Goal: Task Accomplishment & Management: Manage account settings

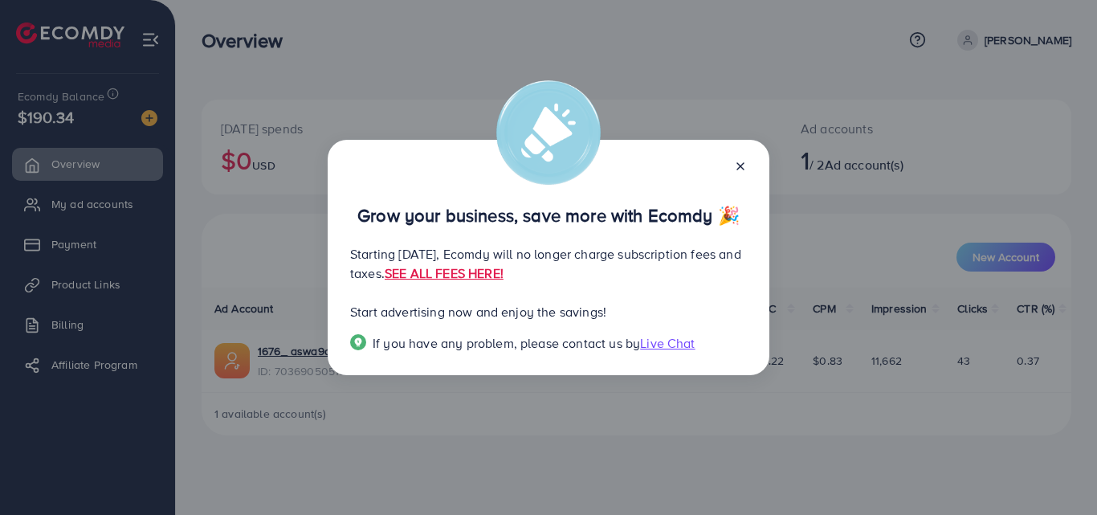
drag, startPoint x: 660, startPoint y: 150, endPoint x: 699, endPoint y: 108, distance: 57.4
click at [699, 108] on div "Grow your business, save more with Ecomdy 🎉 Starting [DATE], Ecomdy will no lon…" at bounding box center [548, 257] width 1097 height 515
click at [740, 166] on line at bounding box center [740, 166] width 6 height 6
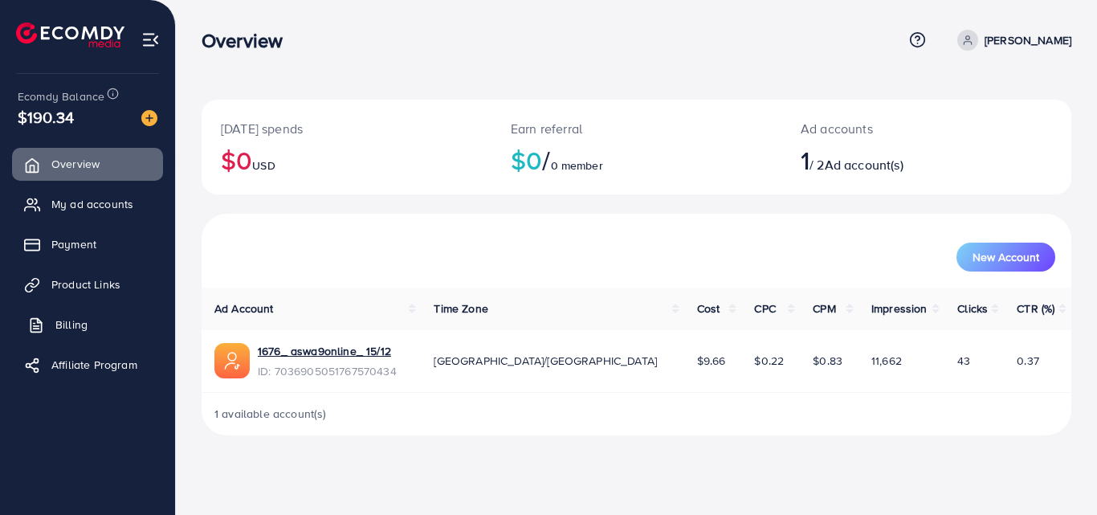
click at [67, 322] on span "Billing" at bounding box center [71, 324] width 32 height 16
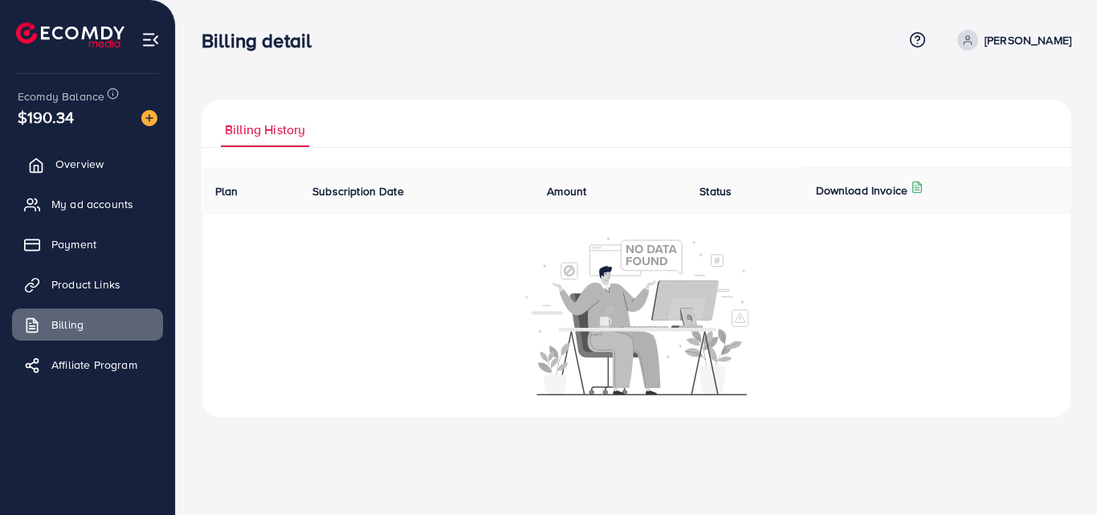
click at [78, 161] on span "Overview" at bounding box center [79, 164] width 48 height 16
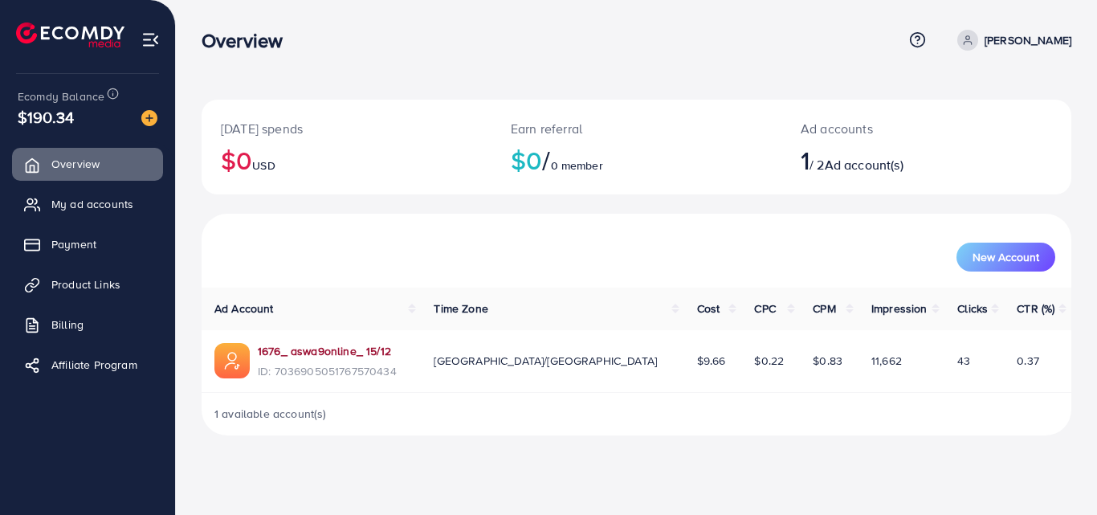
click at [320, 351] on link "1676_ aswa9online_ 15/12" at bounding box center [324, 351] width 133 height 16
click at [1005, 257] on span "New Account" at bounding box center [1006, 256] width 67 height 11
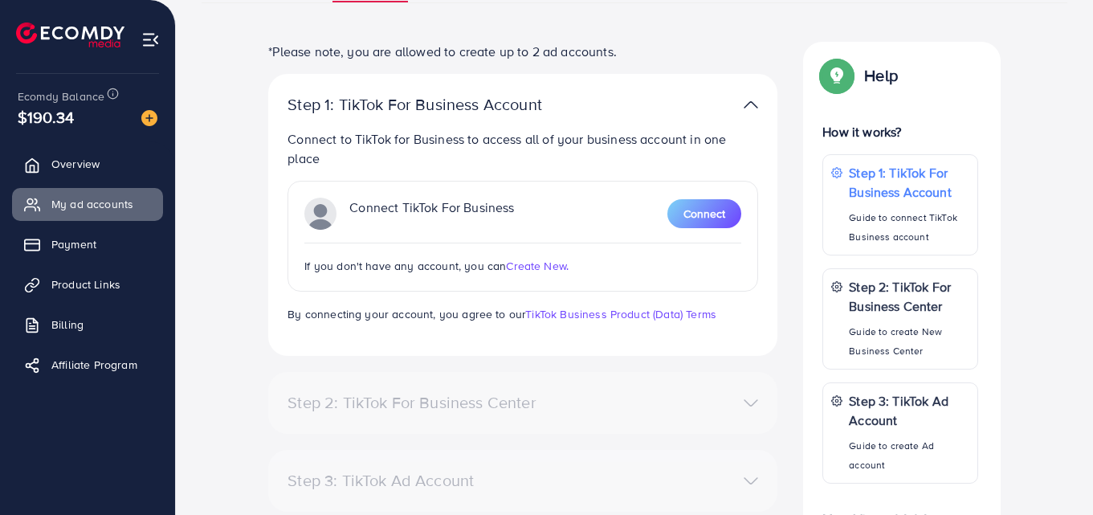
scroll to position [161, 0]
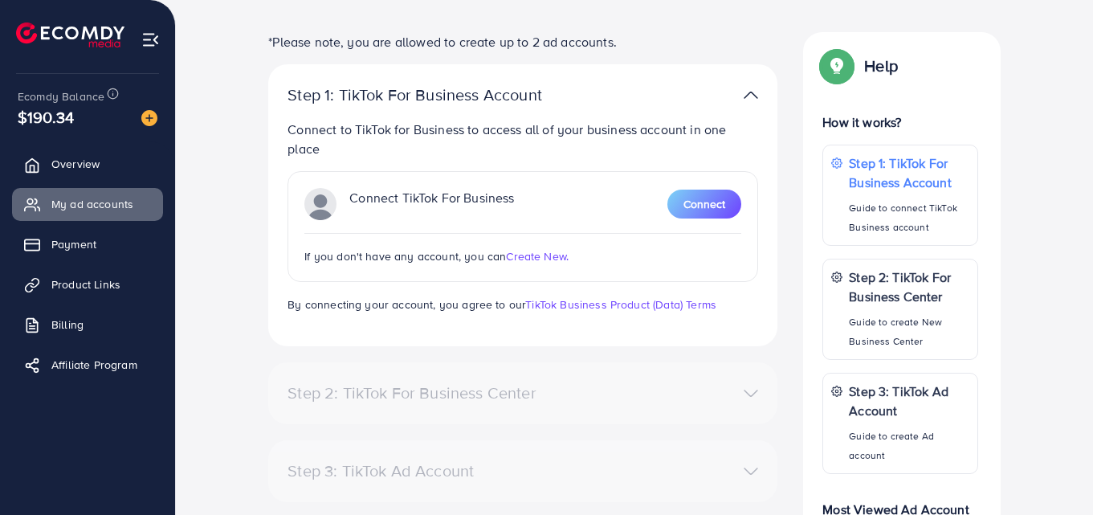
click at [537, 257] on span "Create New." at bounding box center [537, 256] width 63 height 16
click at [84, 245] on span "Payment" at bounding box center [77, 244] width 45 height 16
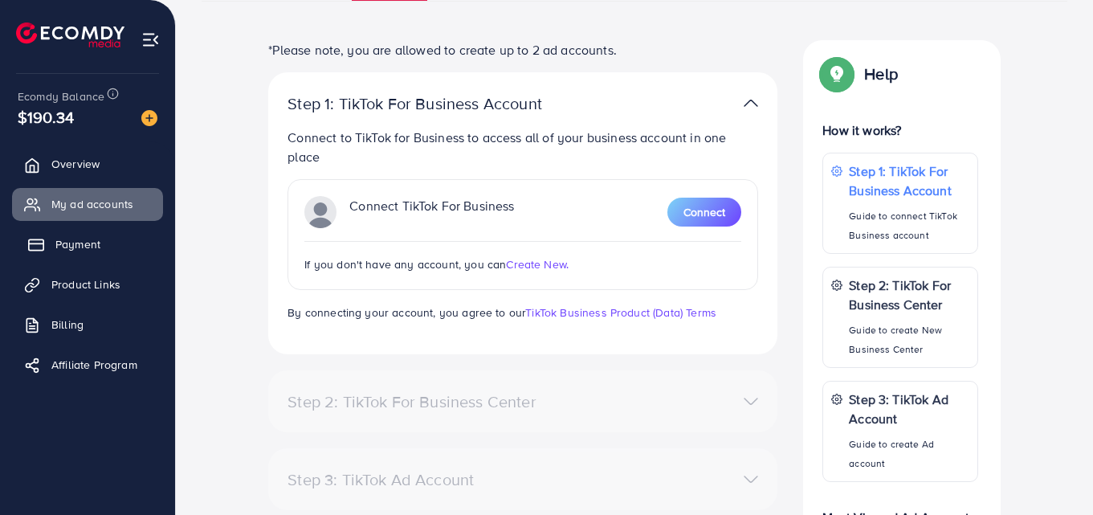
scroll to position [169, 0]
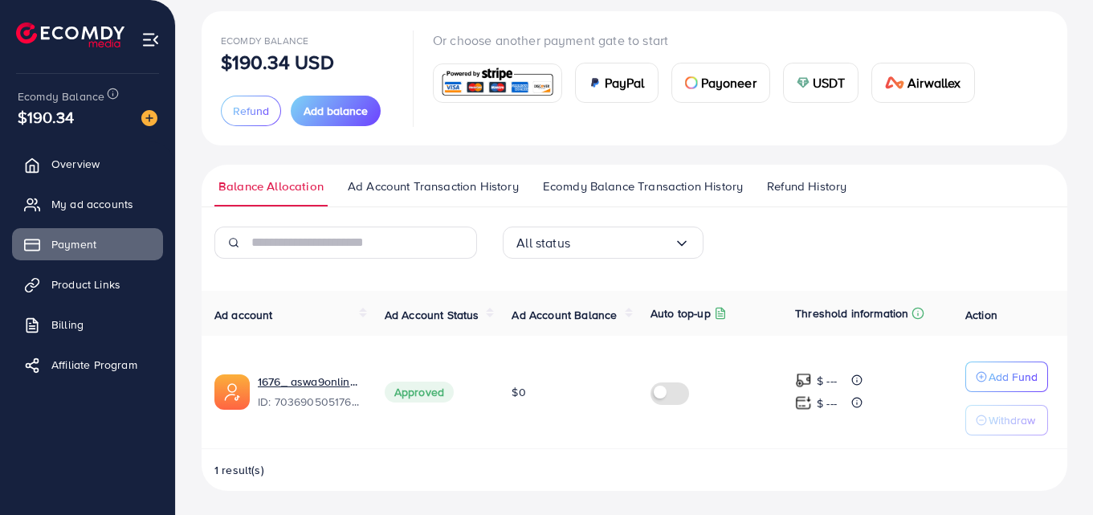
scroll to position [90, 0]
click at [664, 389] on label at bounding box center [673, 390] width 45 height 18
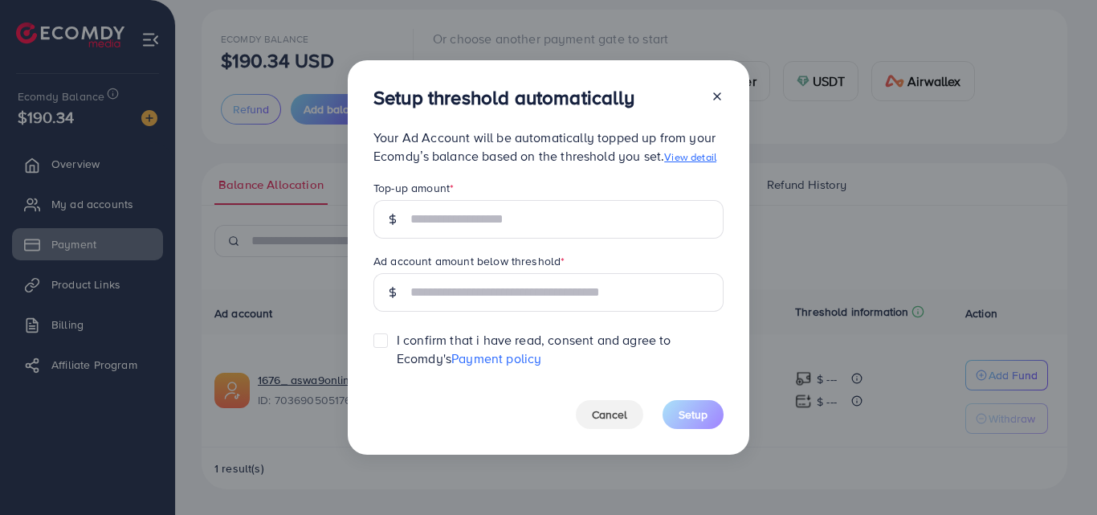
click at [716, 96] on line at bounding box center [717, 96] width 6 height 6
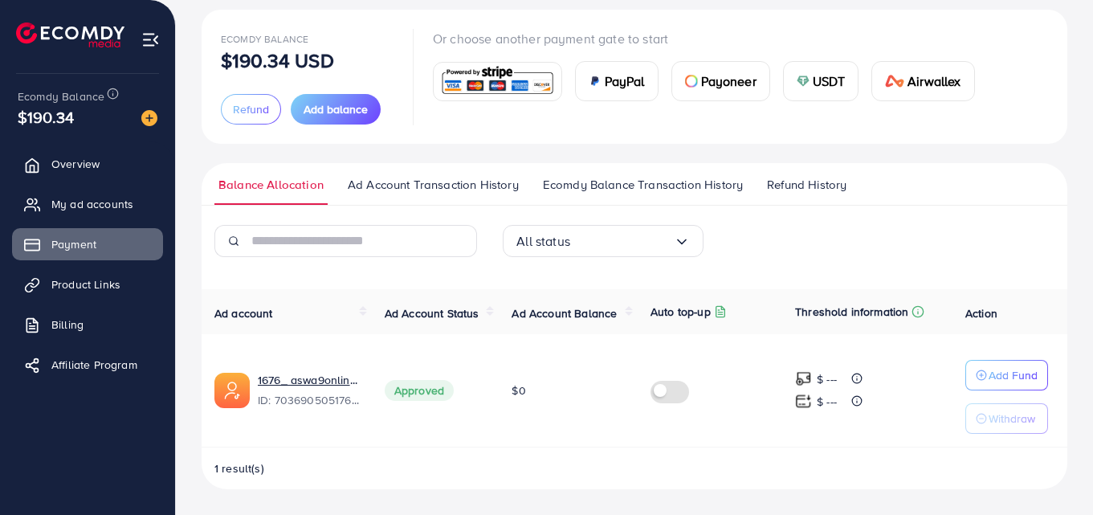
click at [362, 180] on span "Ad Account Transaction History" at bounding box center [433, 185] width 171 height 18
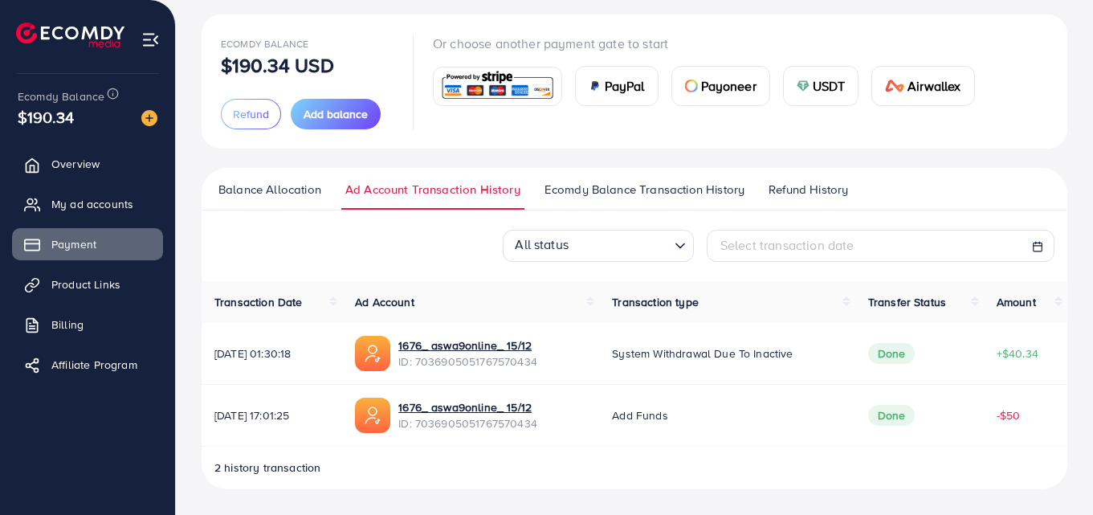
scroll to position [5, 0]
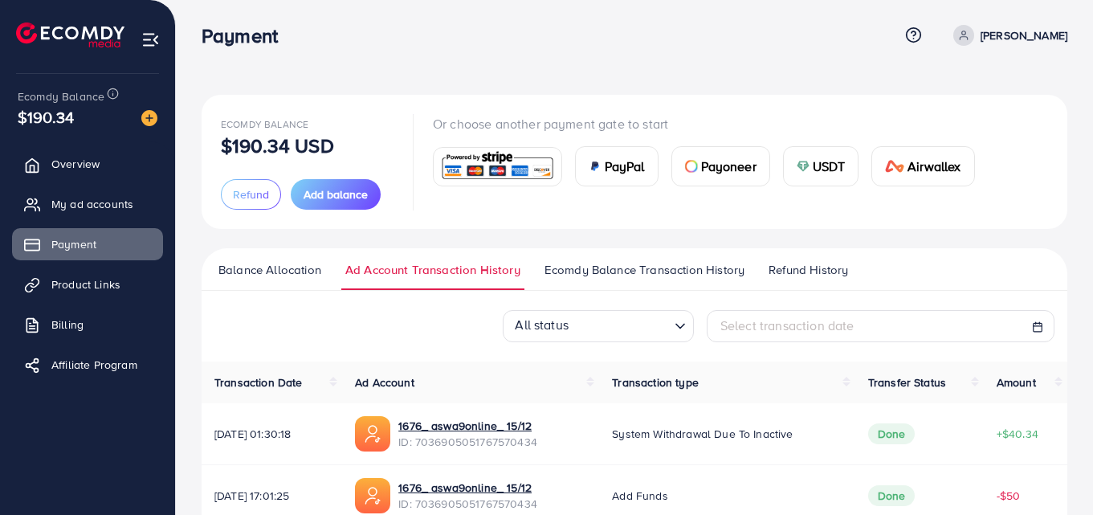
click at [454, 321] on div "All status Loading... Select transaction date" at bounding box center [635, 326] width 866 height 32
click at [438, 223] on div "Ecomdy Balance $190.34 USD Refund Add balance Or choose another payment gate to…" at bounding box center [635, 162] width 866 height 134
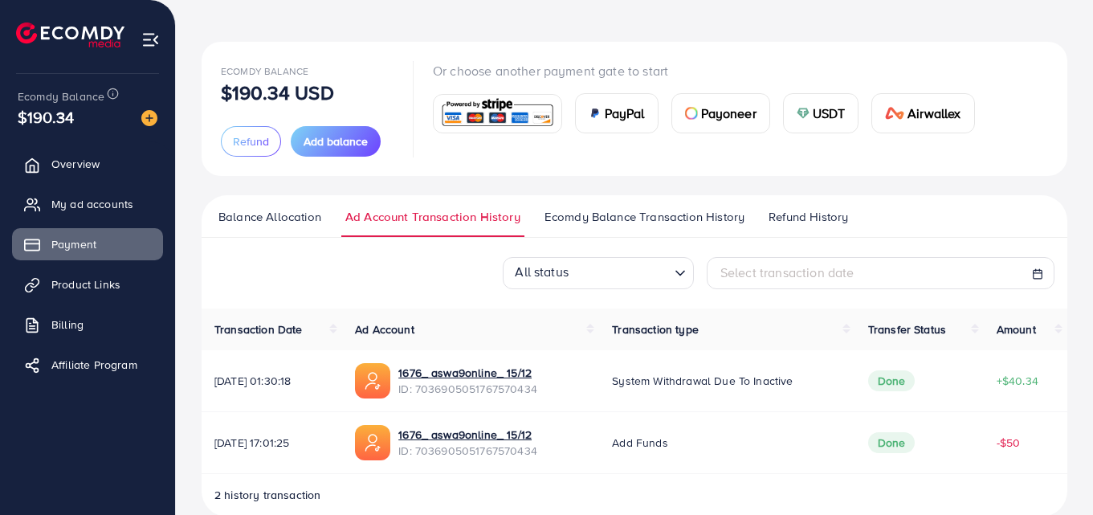
scroll to position [85, 0]
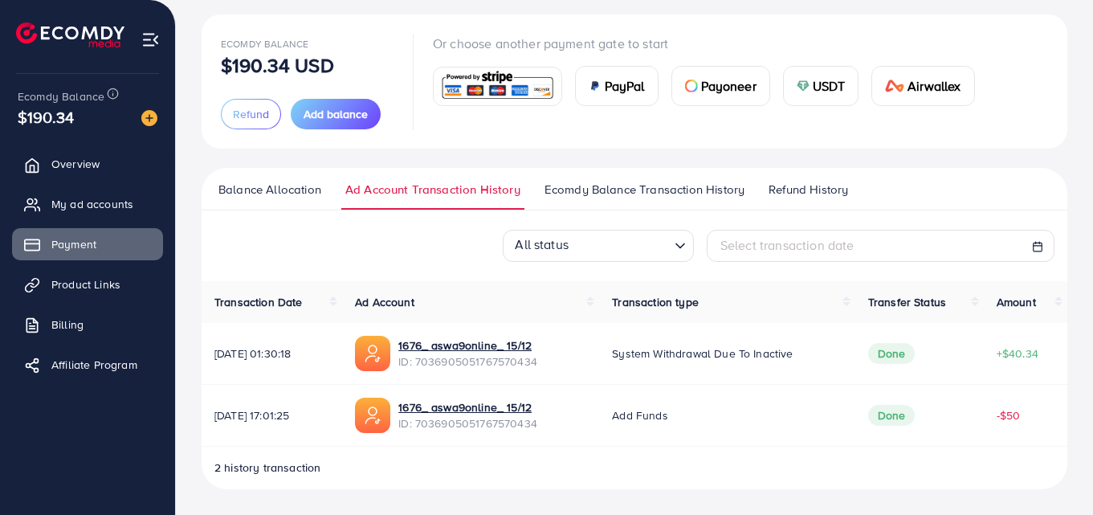
click at [822, 187] on span "Refund History" at bounding box center [809, 190] width 80 height 18
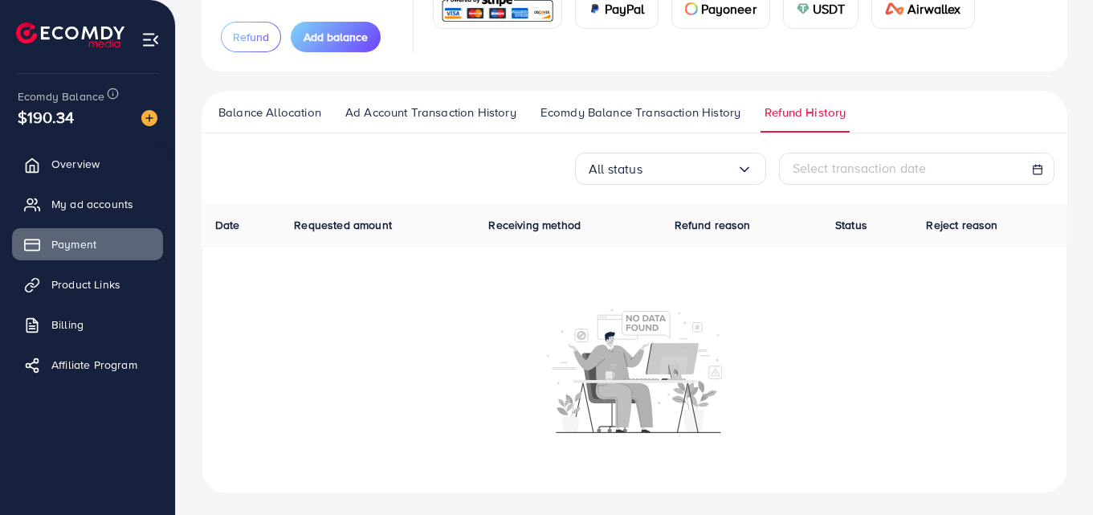
scroll to position [166, 0]
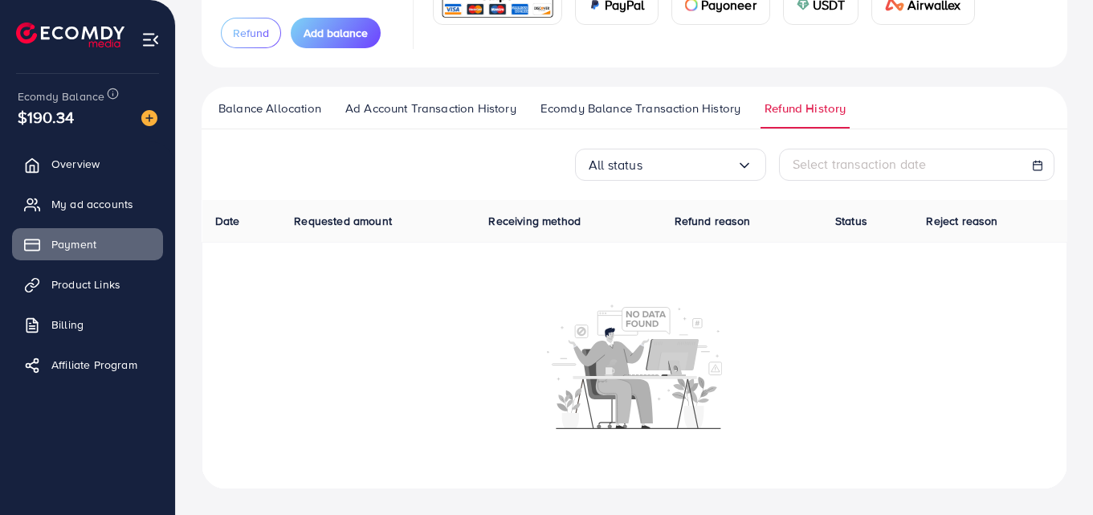
click at [655, 108] on span "Ecomdy Balance Transaction History" at bounding box center [640, 109] width 200 height 18
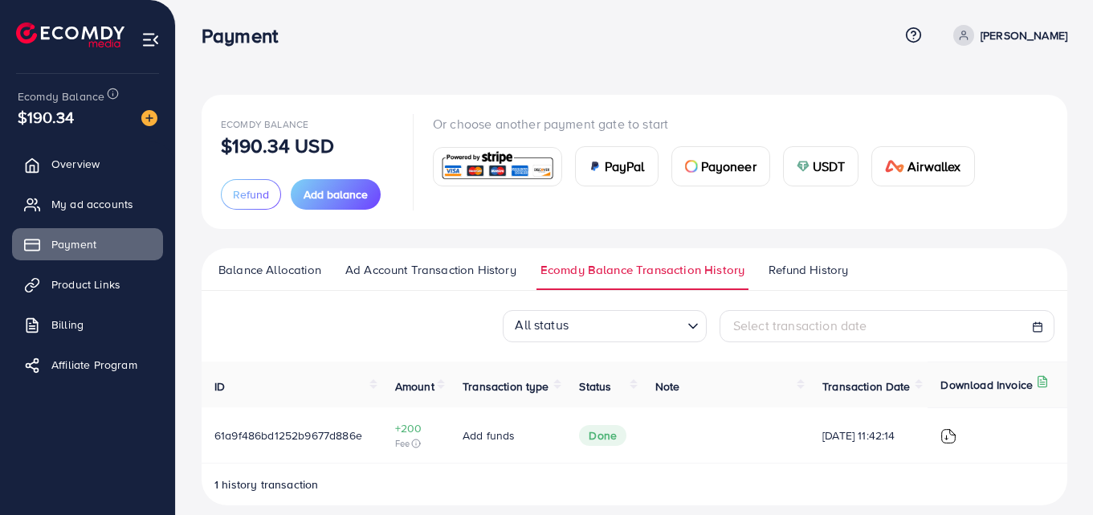
scroll to position [21, 0]
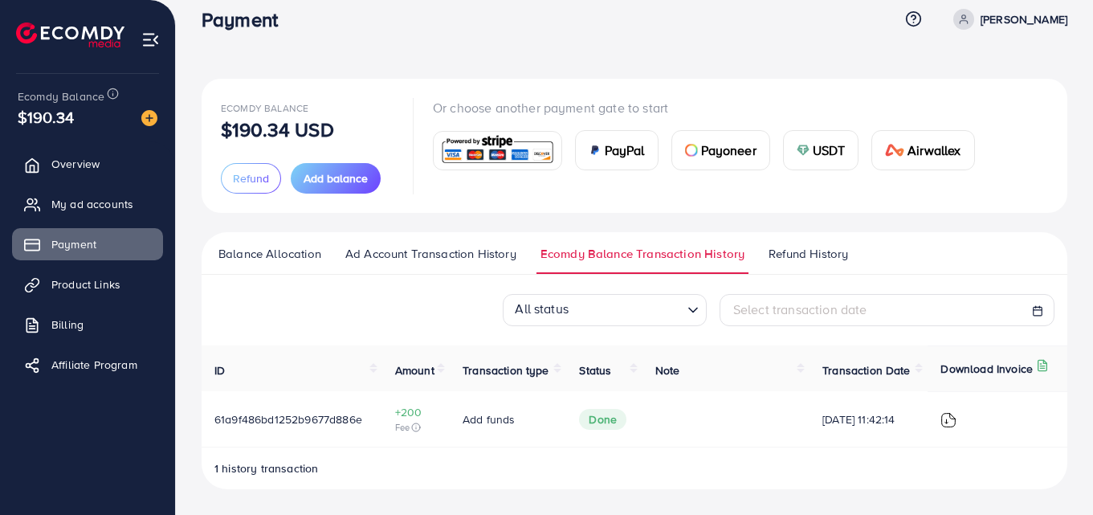
click at [418, 252] on span "Ad Account Transaction History" at bounding box center [430, 254] width 171 height 18
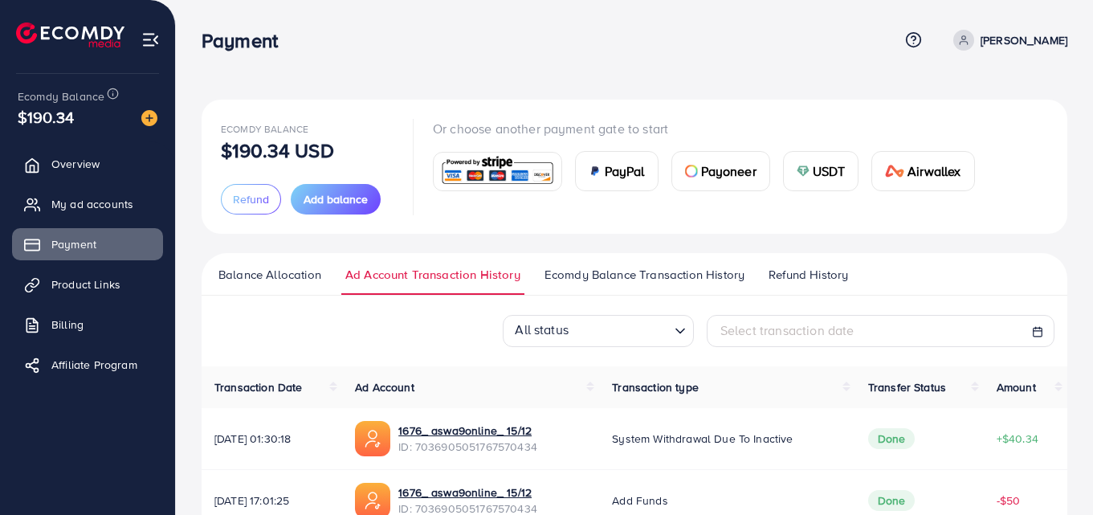
click at [275, 274] on span "Balance Allocation" at bounding box center [269, 275] width 103 height 18
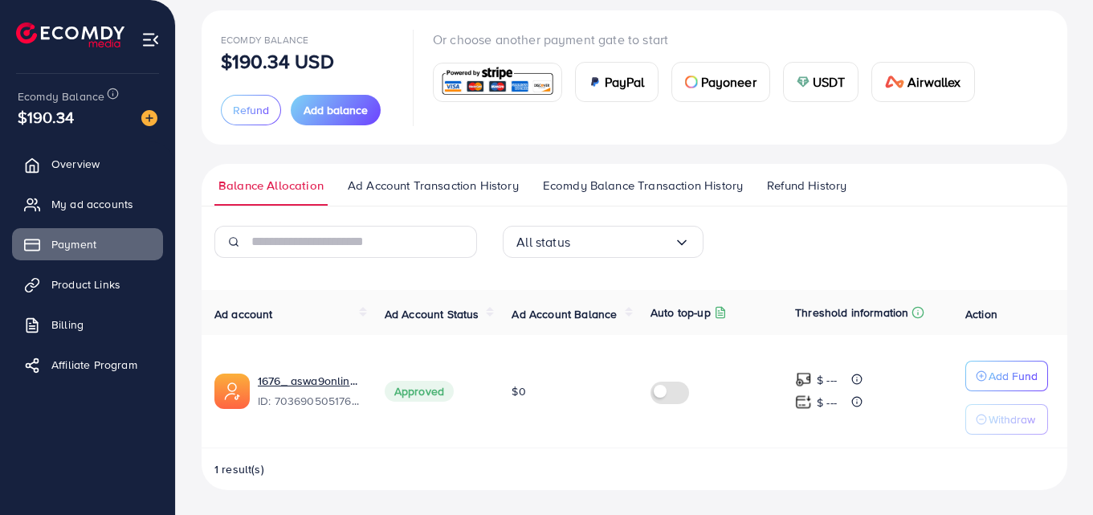
scroll to position [90, 0]
click at [308, 378] on link "1676_ aswa9online_ 15/12" at bounding box center [308, 380] width 101 height 16
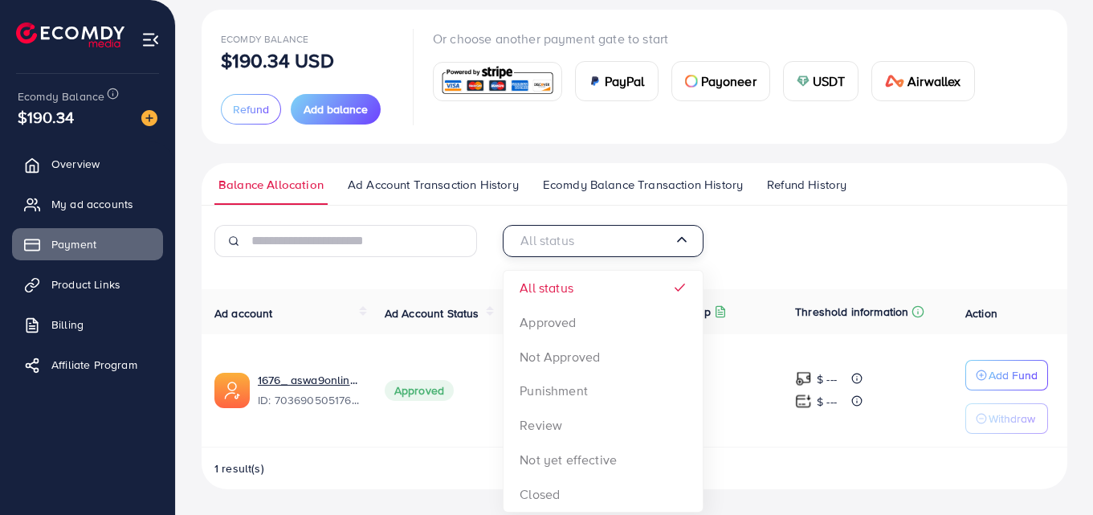
click at [681, 242] on polyline "Search for option" at bounding box center [682, 240] width 8 height 4
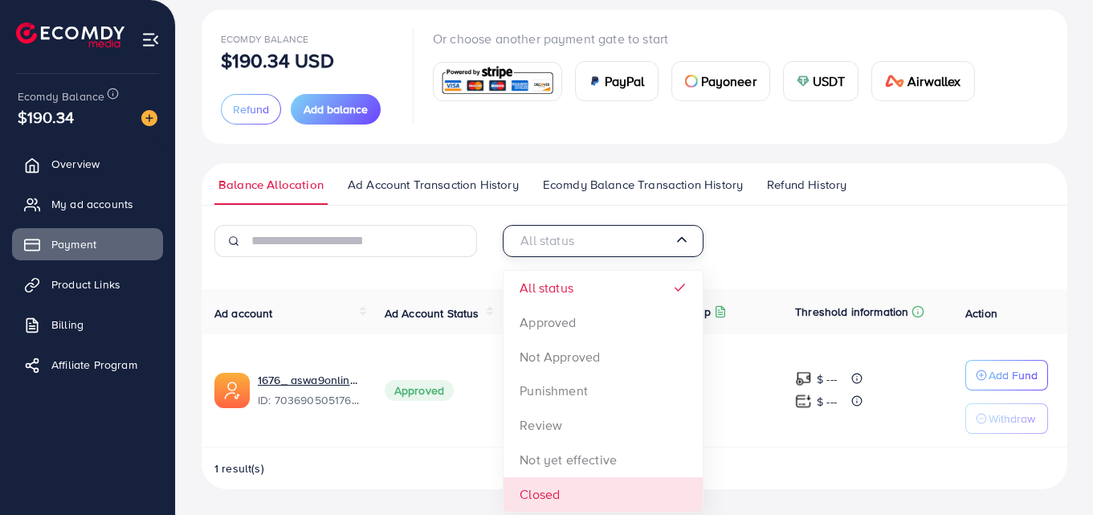
click at [572, 492] on div "Ecomdy Balance $190.34 USD Refund Add balance Or choose another payment gate to…" at bounding box center [634, 212] width 917 height 605
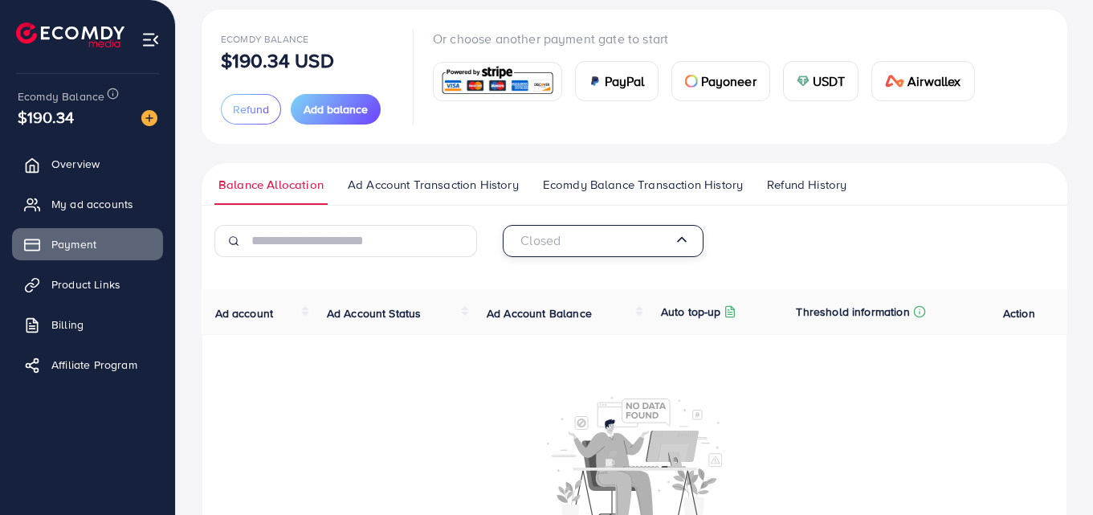
click at [682, 242] on polyline "Search for option" at bounding box center [682, 240] width 8 height 4
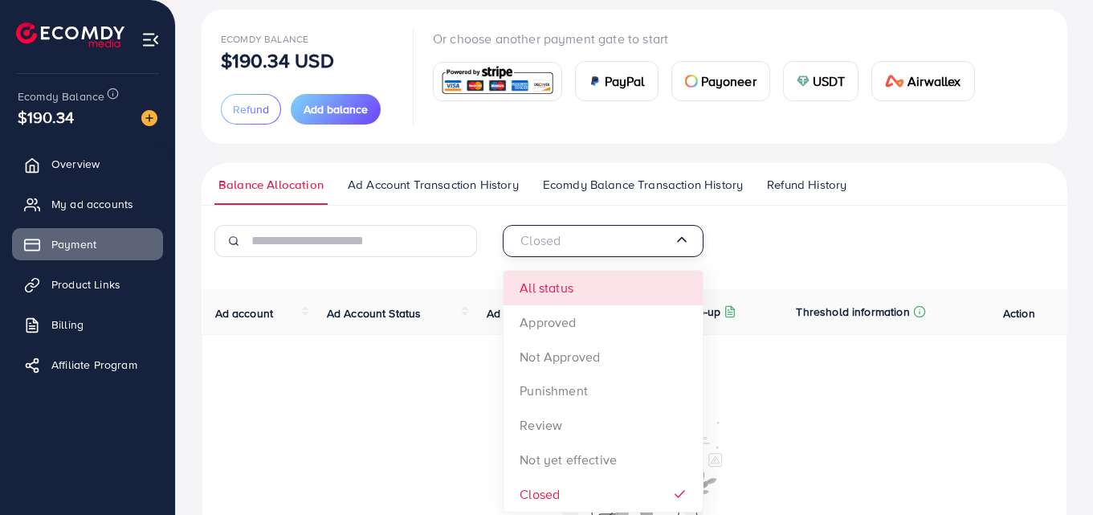
click at [569, 286] on div "Closed Loading... All status Approved Not Approved Punishment Review Not yet ef…" at bounding box center [635, 424] width 866 height 398
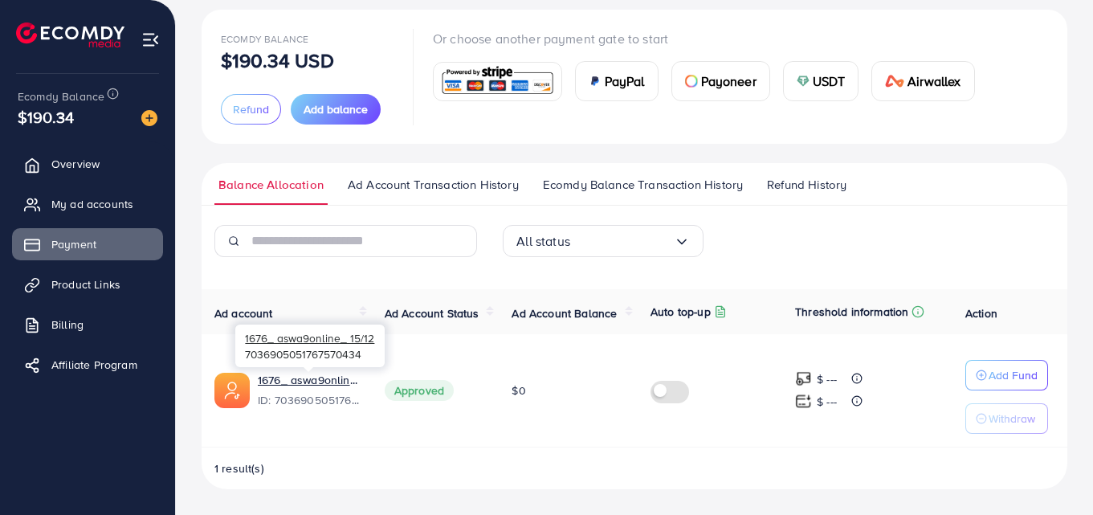
drag, startPoint x: 284, startPoint y: 381, endPoint x: 338, endPoint y: 454, distance: 90.1
click at [338, 454] on div "Ad account Ad Account Status Ad Account Balance Auto top-up Threshold informati…" at bounding box center [635, 389] width 866 height 200
click at [306, 379] on link "1676_ aswa9online_ 15/12" at bounding box center [308, 380] width 101 height 16
